Goal: Information Seeking & Learning: Learn about a topic

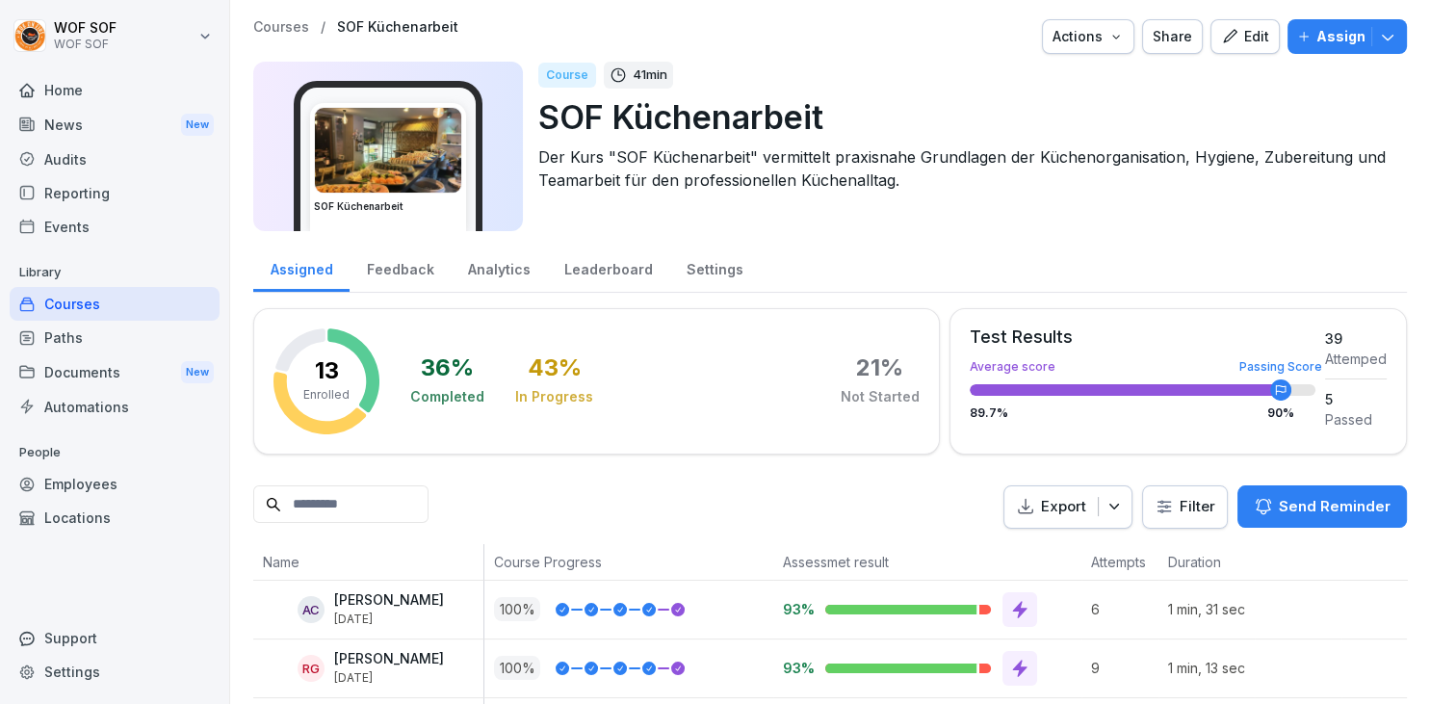
scroll to position [133, 0]
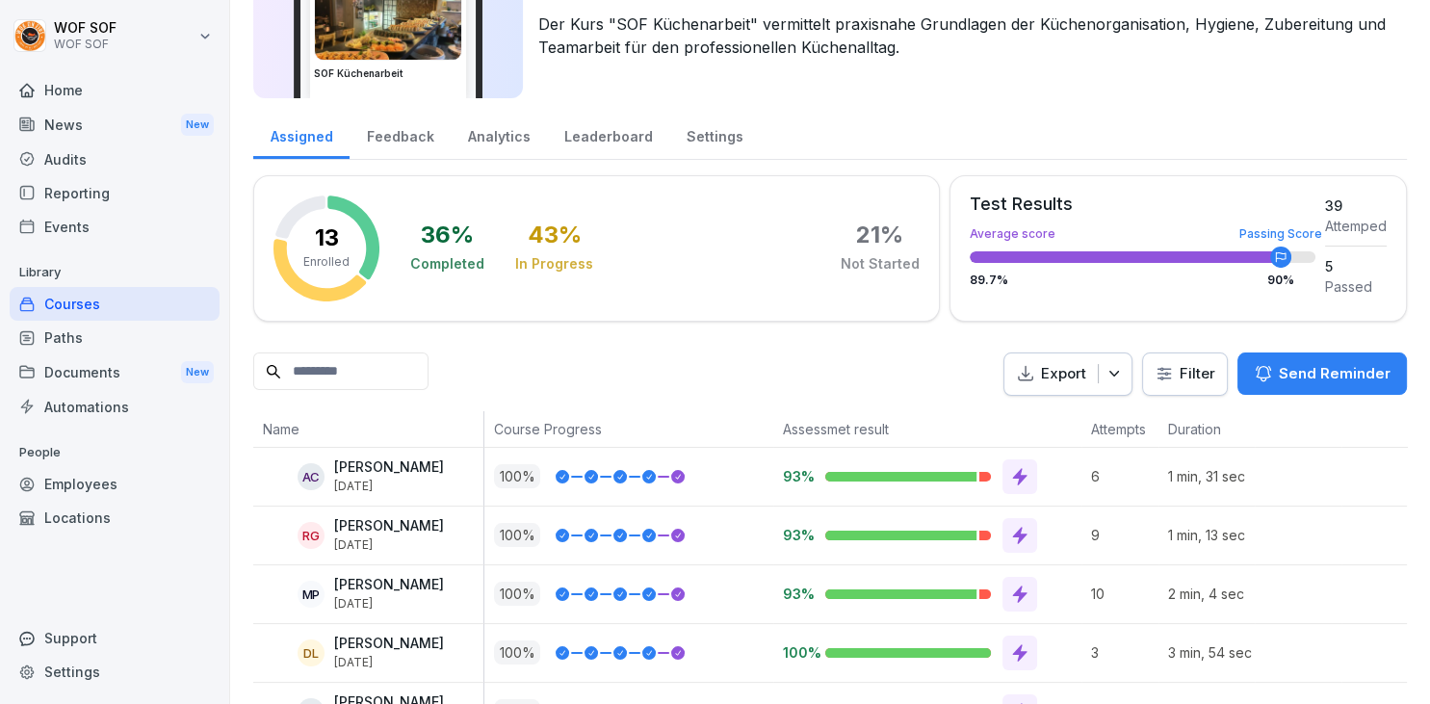
click at [96, 314] on div "Courses" at bounding box center [115, 304] width 210 height 34
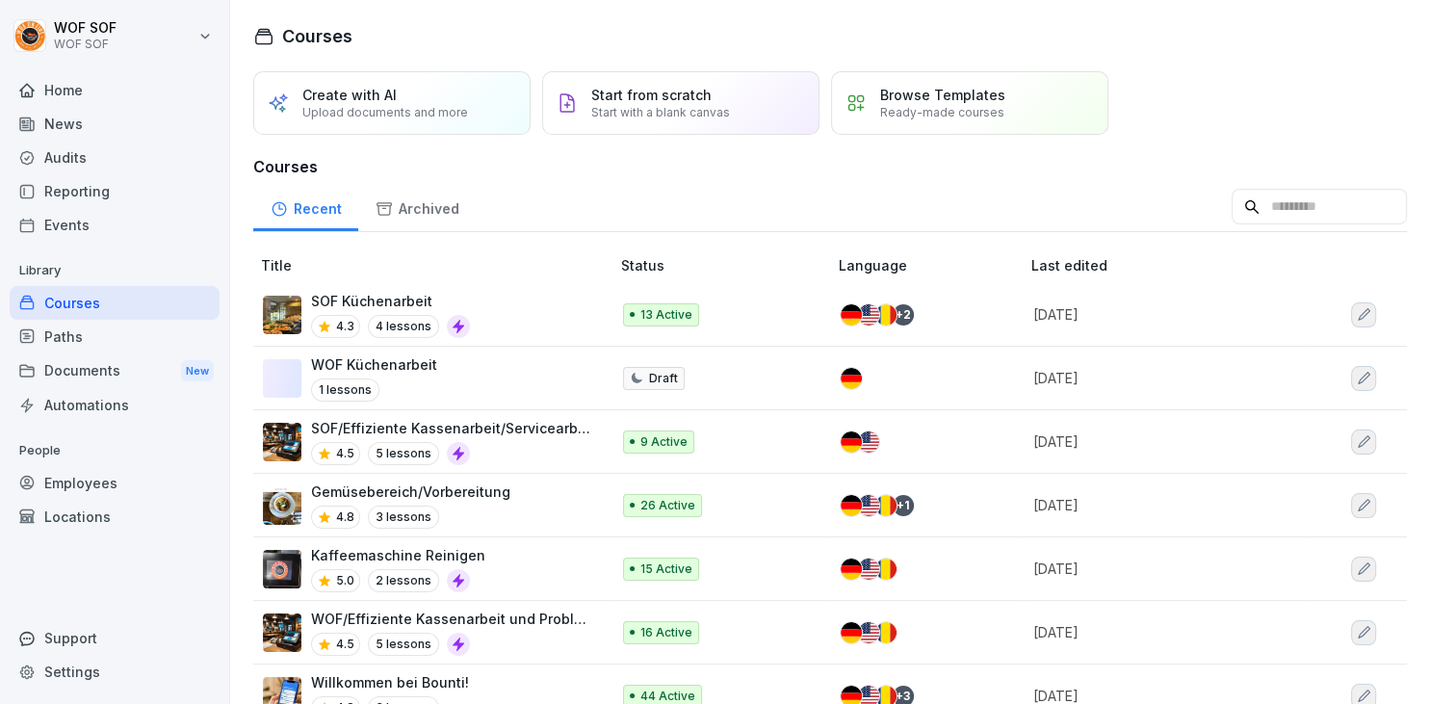
click at [523, 322] on div "SOF Küchenarbeit 4.3 4 lessons" at bounding box center [426, 314] width 327 height 47
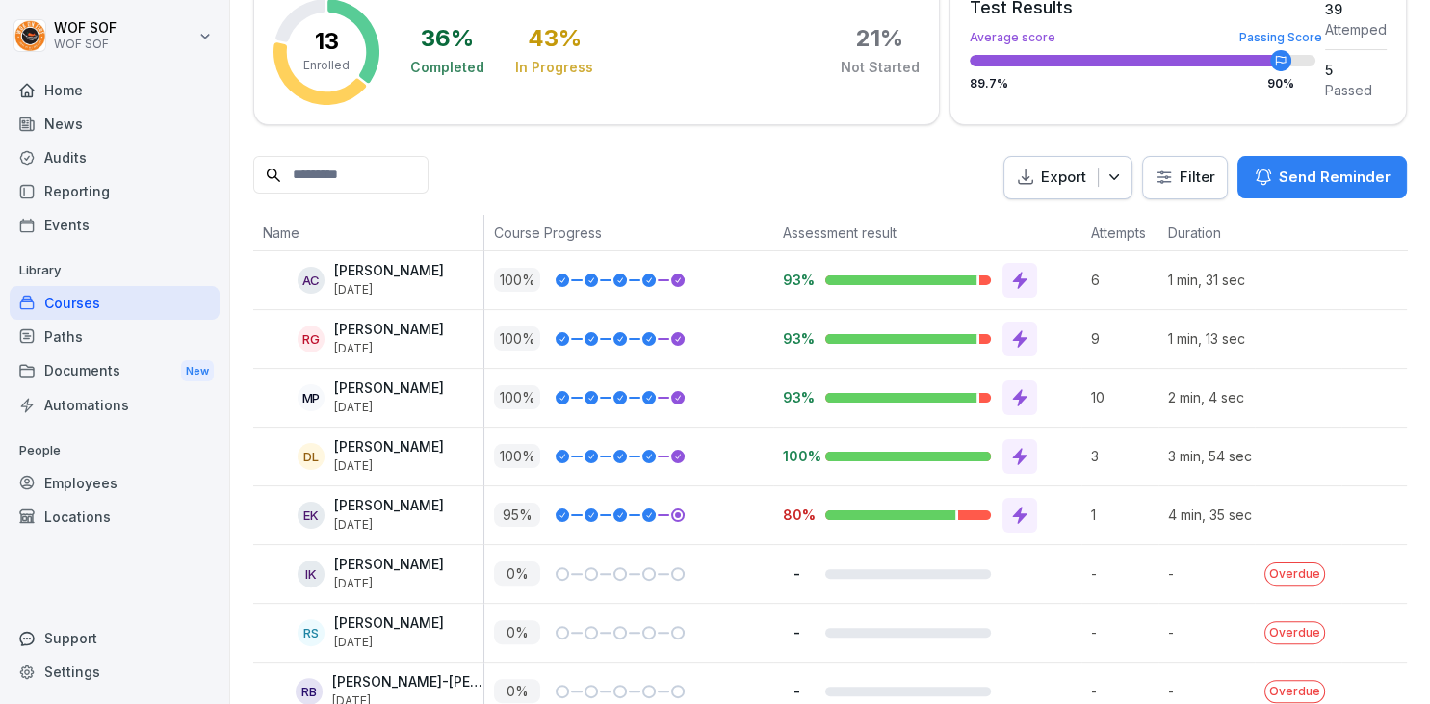
scroll to position [333, 0]
